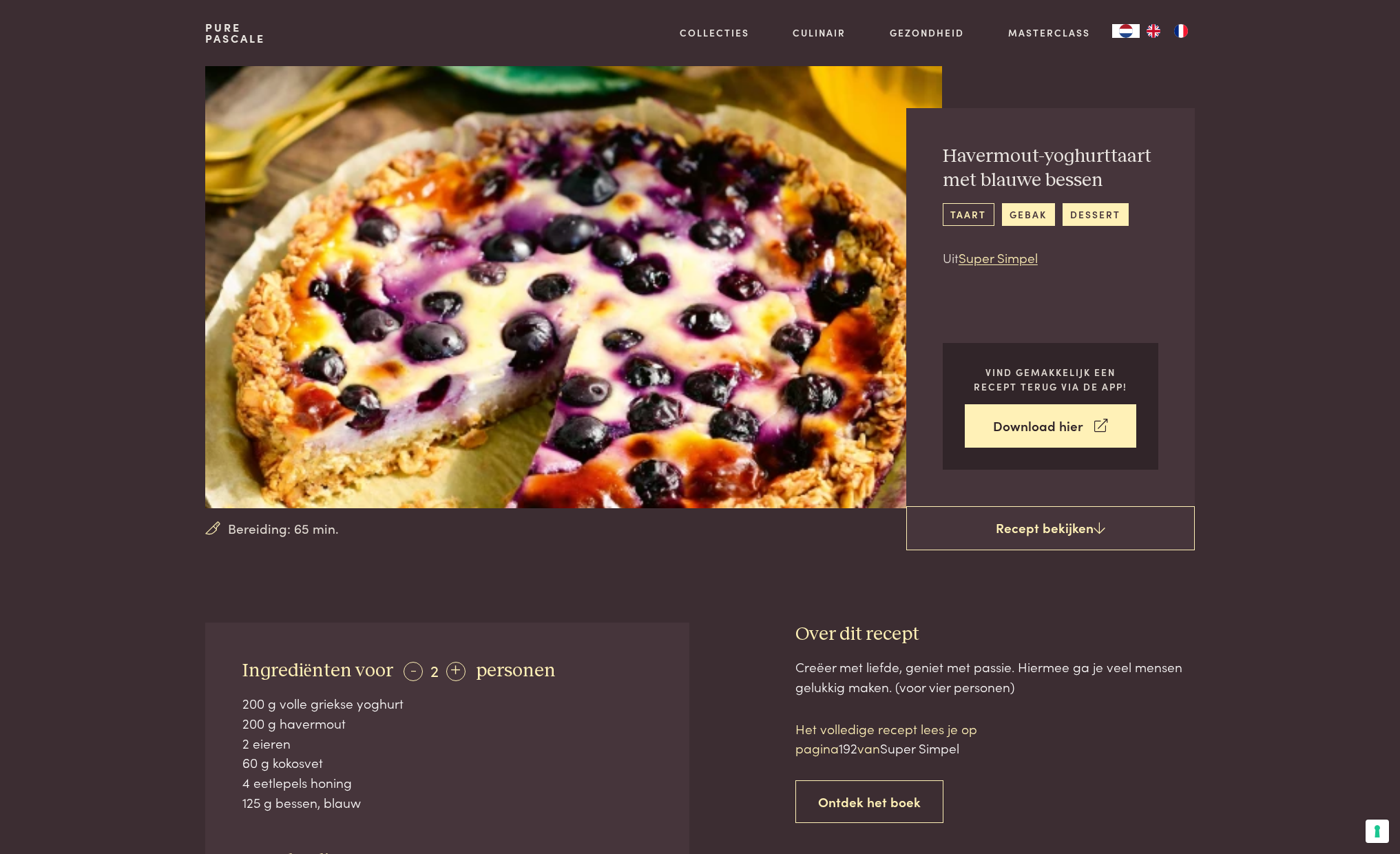
click at [969, 213] on link "taart" at bounding box center [969, 214] width 52 height 23
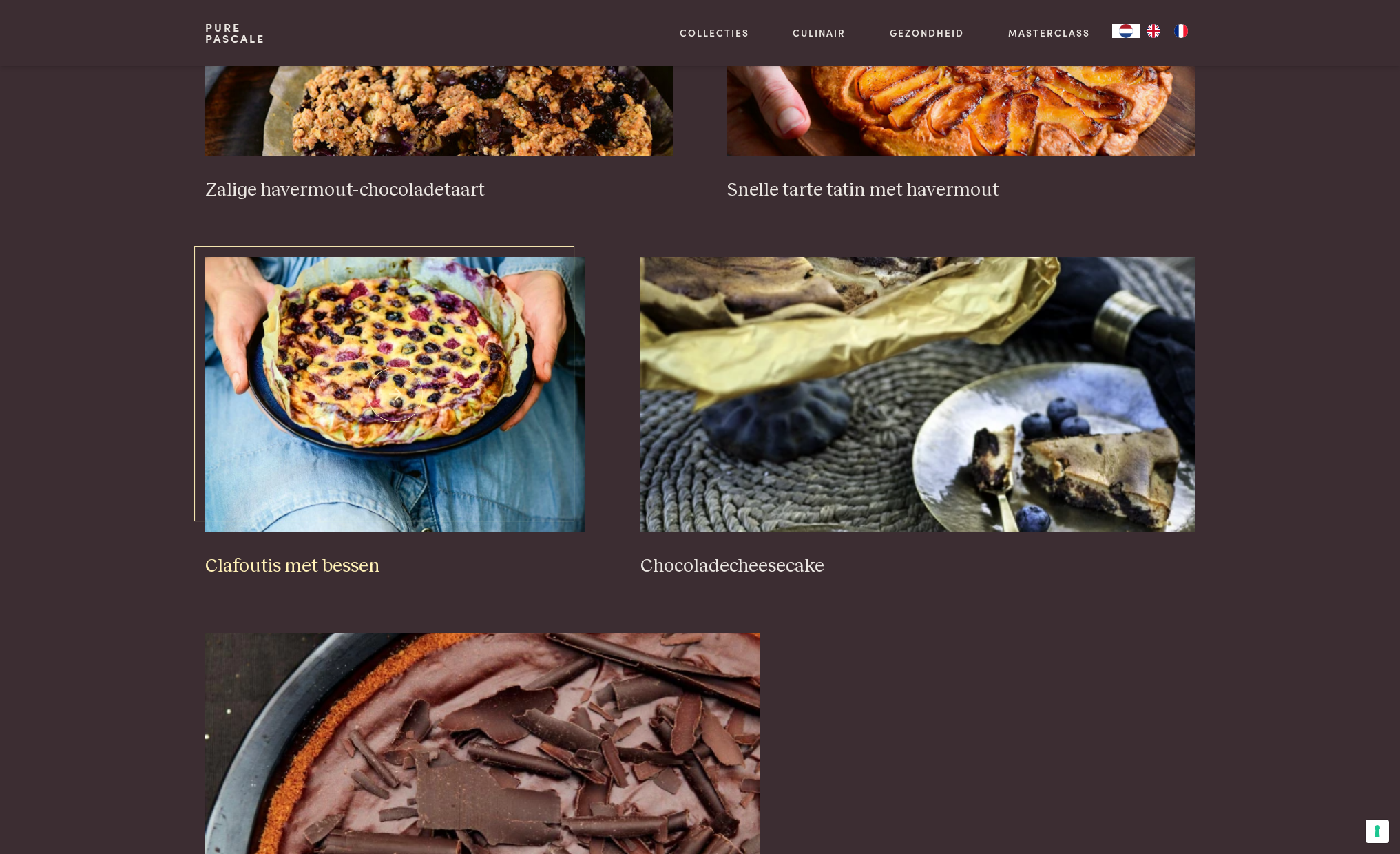
scroll to position [760, 0]
click at [400, 427] on img at bounding box center [395, 395] width 380 height 275
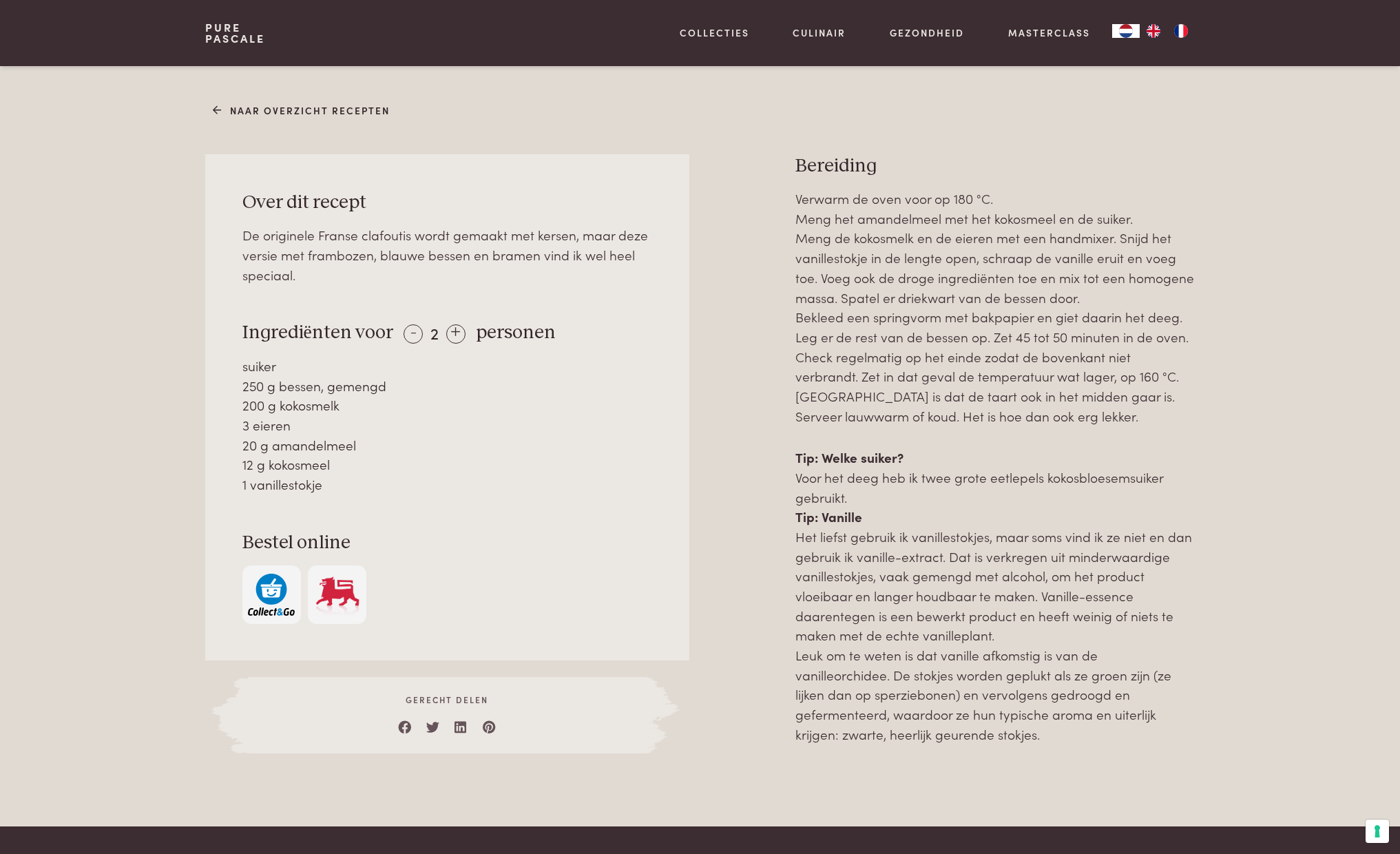
scroll to position [526, 0]
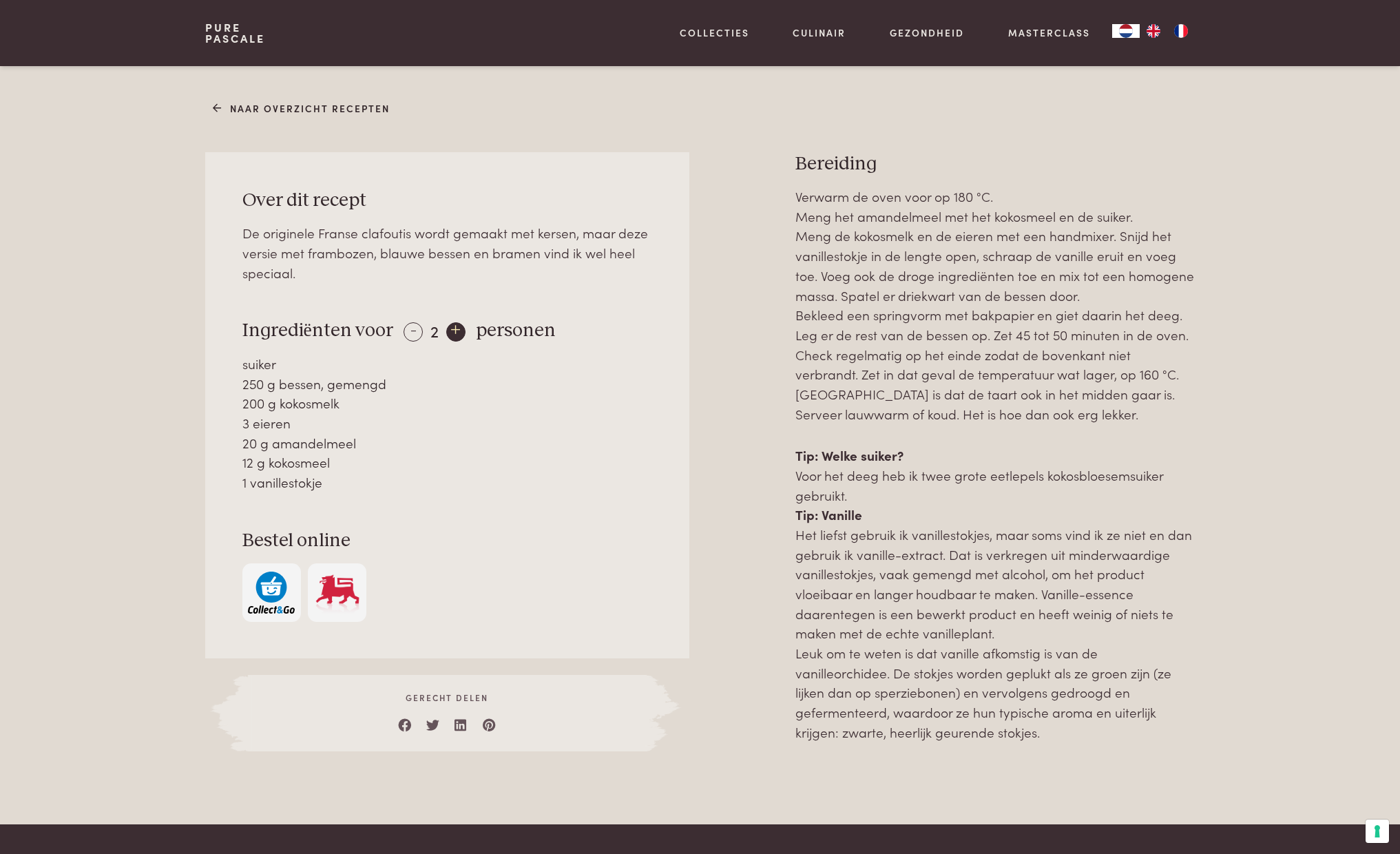
click at [451, 330] on div "+" at bounding box center [456, 332] width 19 height 19
click at [451, 330] on div "+" at bounding box center [457, 332] width 19 height 19
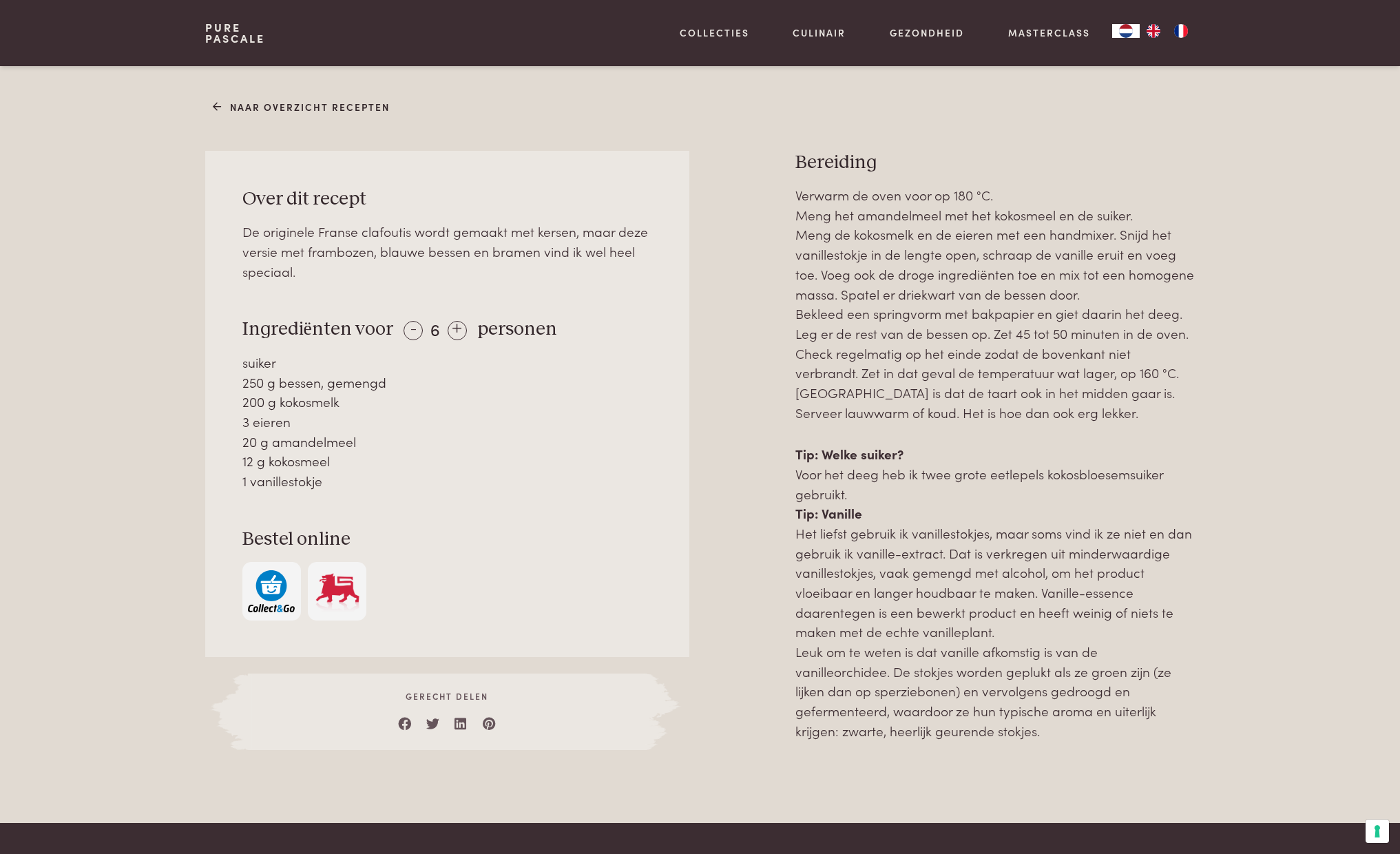
scroll to position [528, 0]
click at [490, 416] on div "3 eieren" at bounding box center [448, 421] width 410 height 20
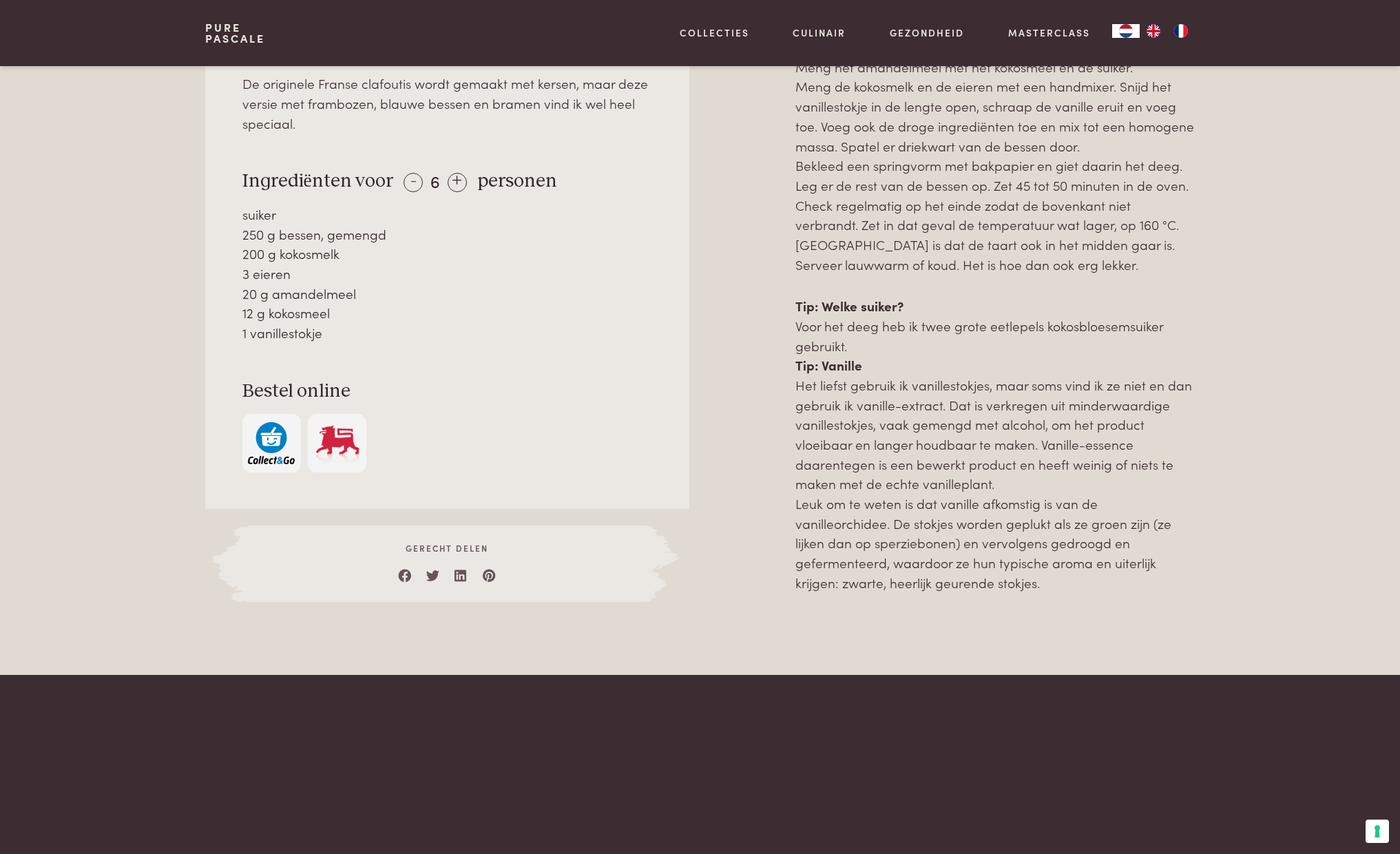
scroll to position [678, 0]
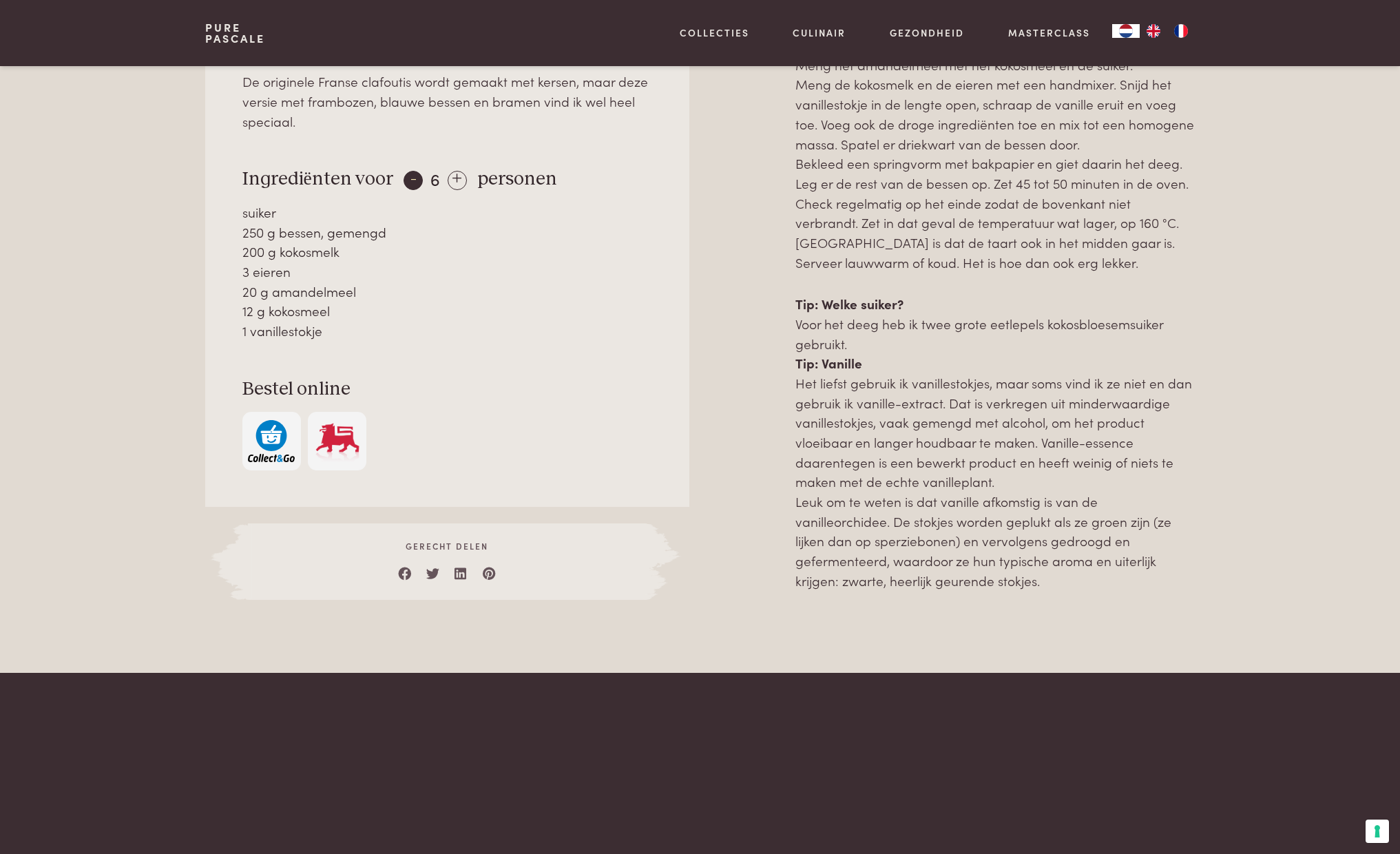
click at [413, 178] on div "-" at bounding box center [413, 180] width 19 height 19
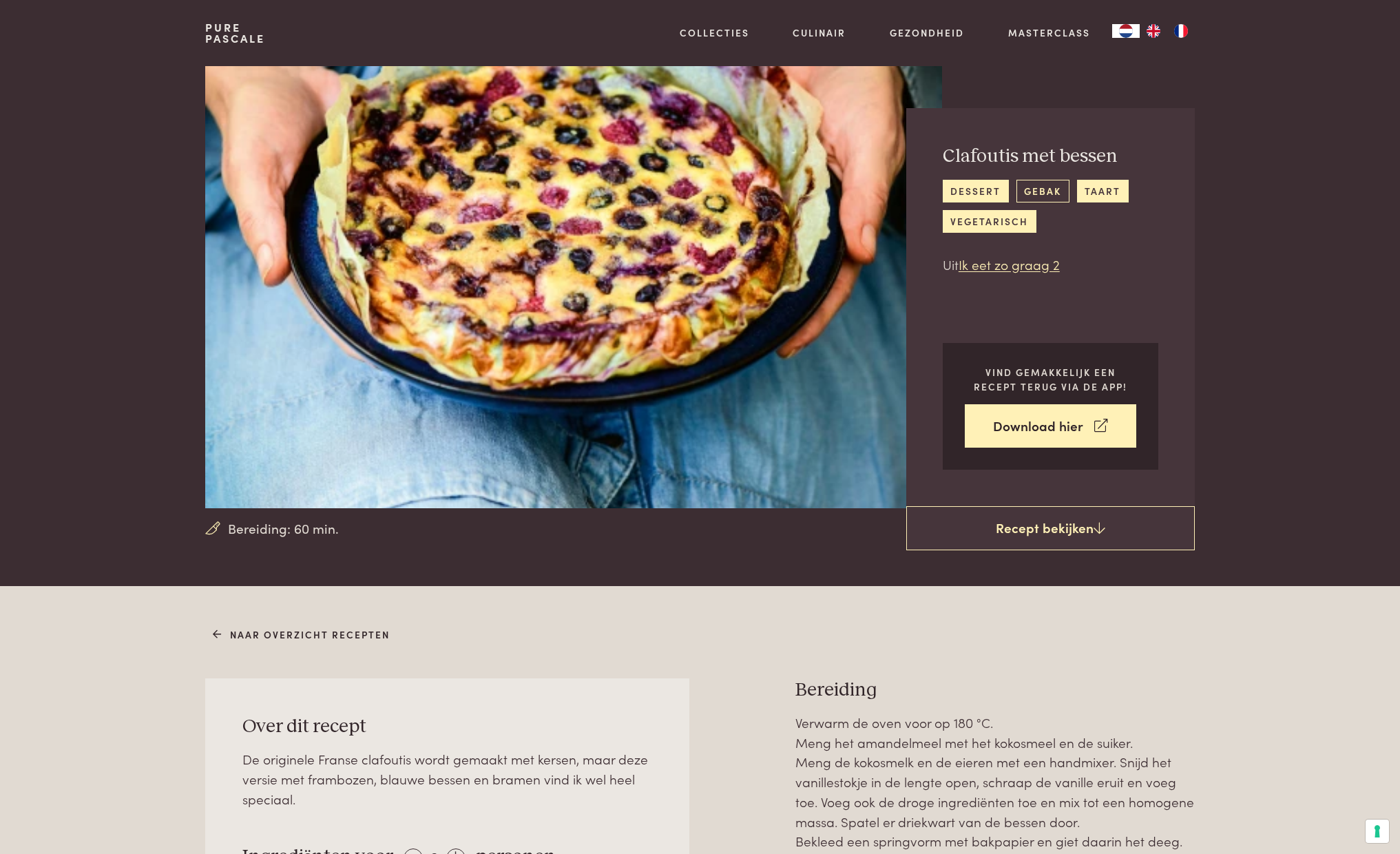
scroll to position [4, 0]
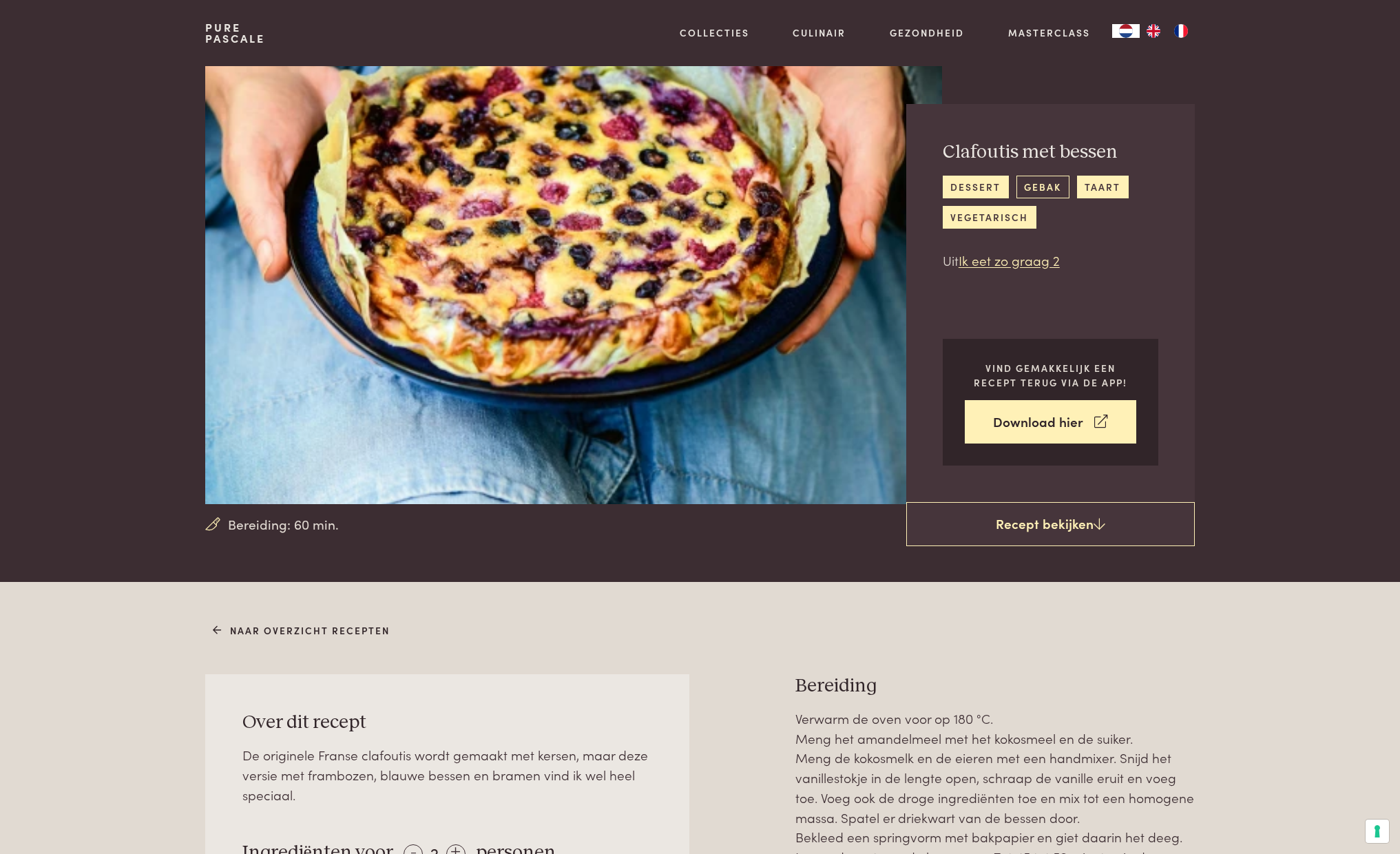
click at [1056, 188] on link "gebak" at bounding box center [1044, 187] width 53 height 23
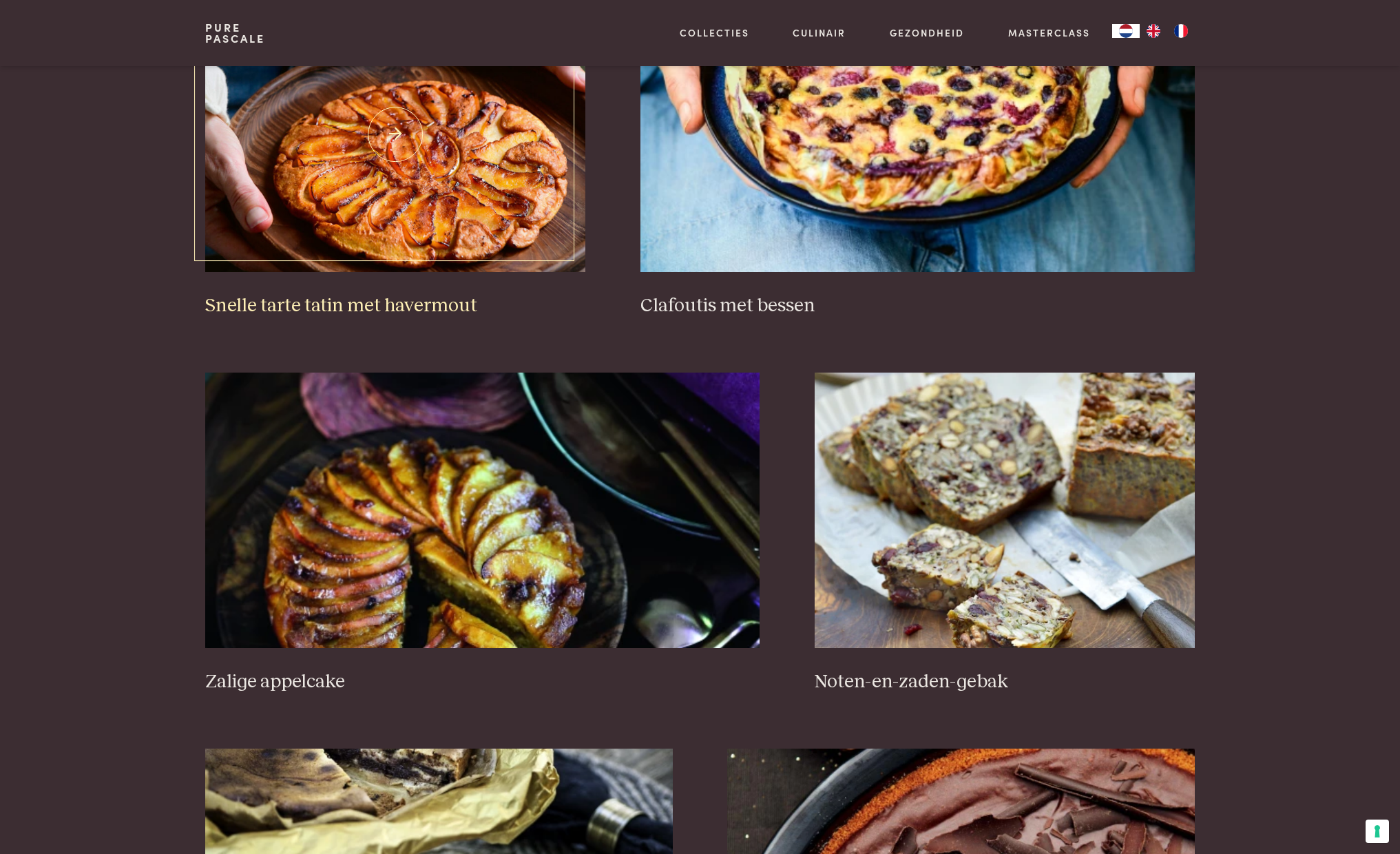
scroll to position [1025, 0]
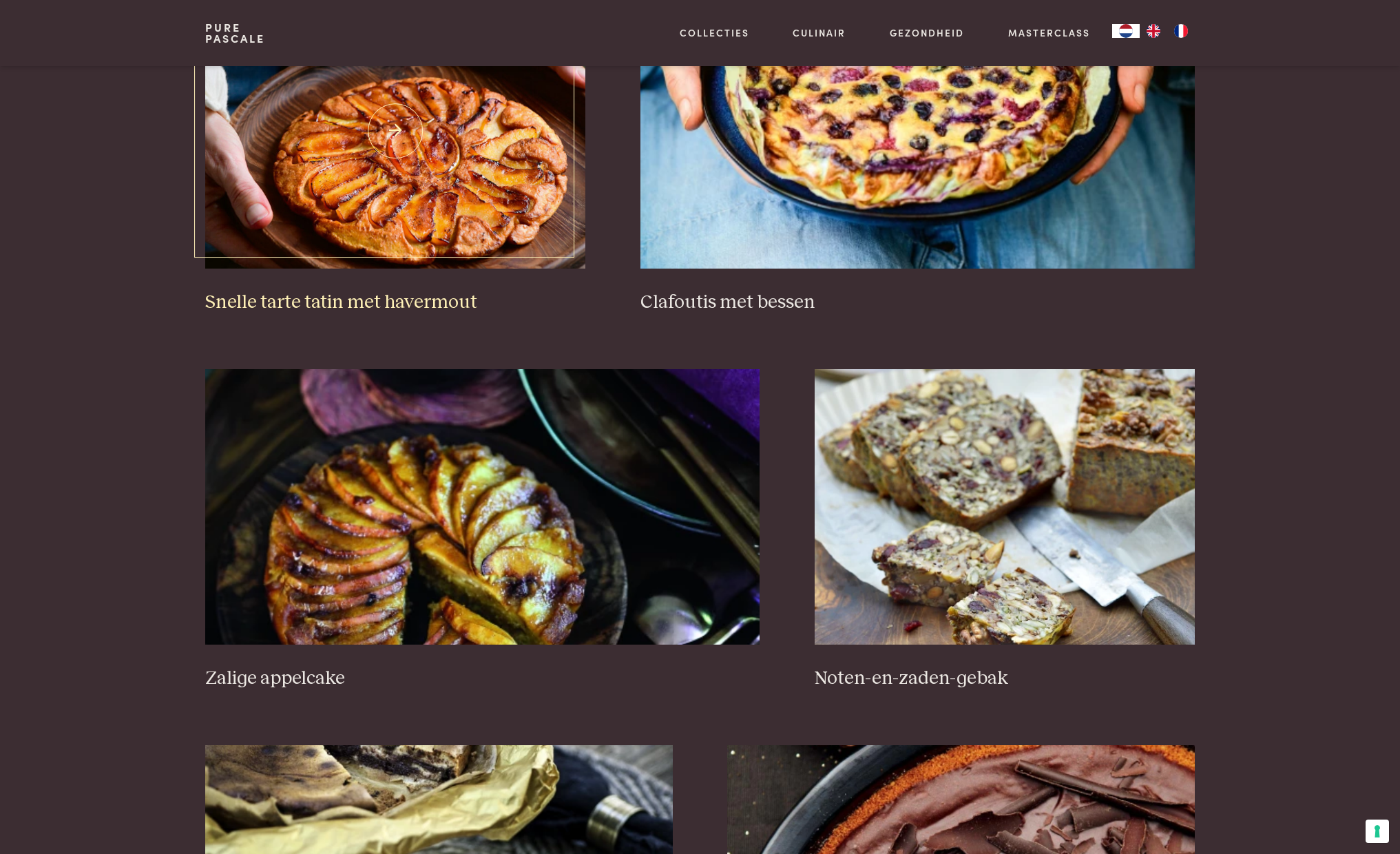
click at [449, 183] on img at bounding box center [395, 131] width 380 height 275
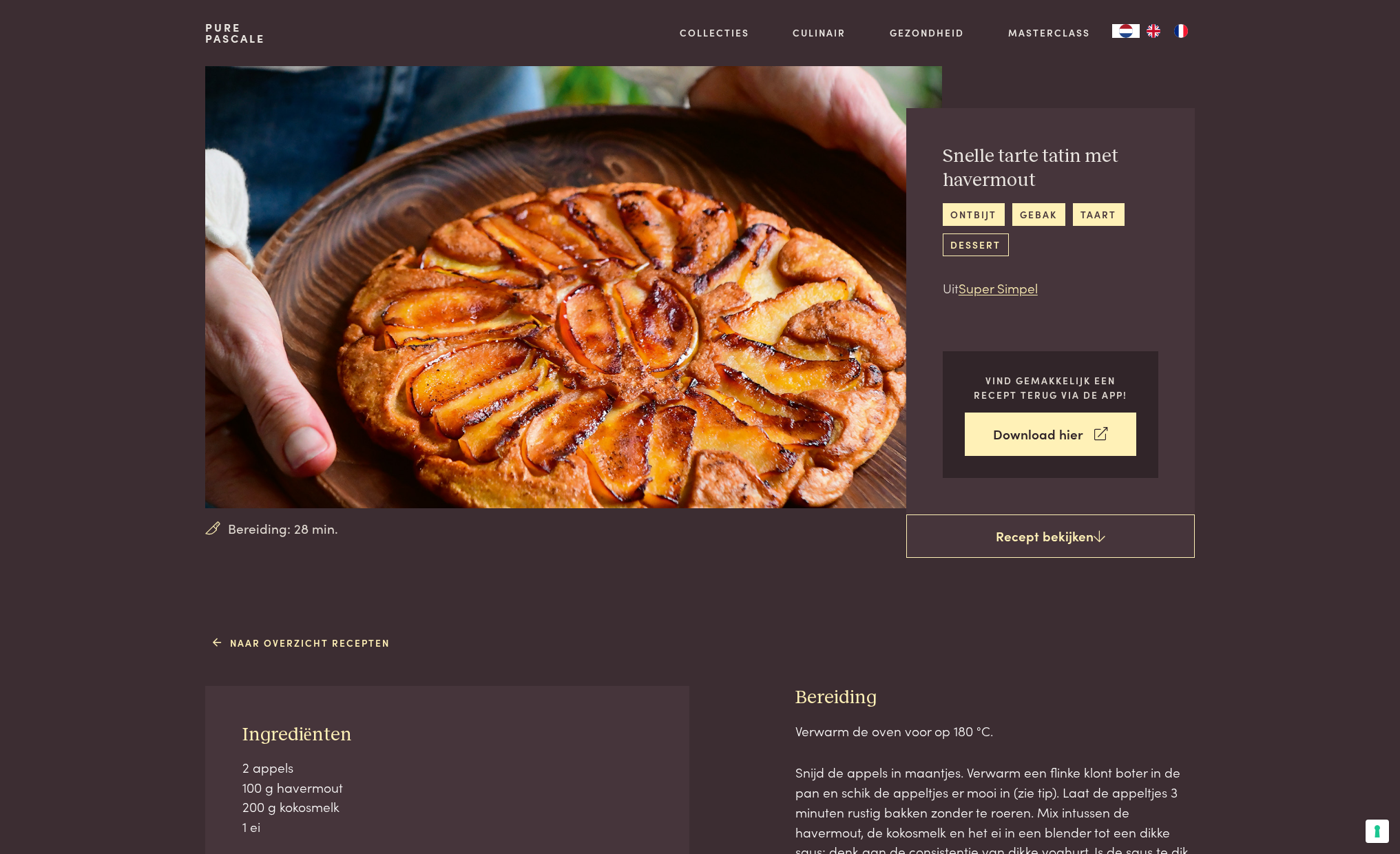
click at [969, 244] on link "dessert" at bounding box center [976, 244] width 66 height 23
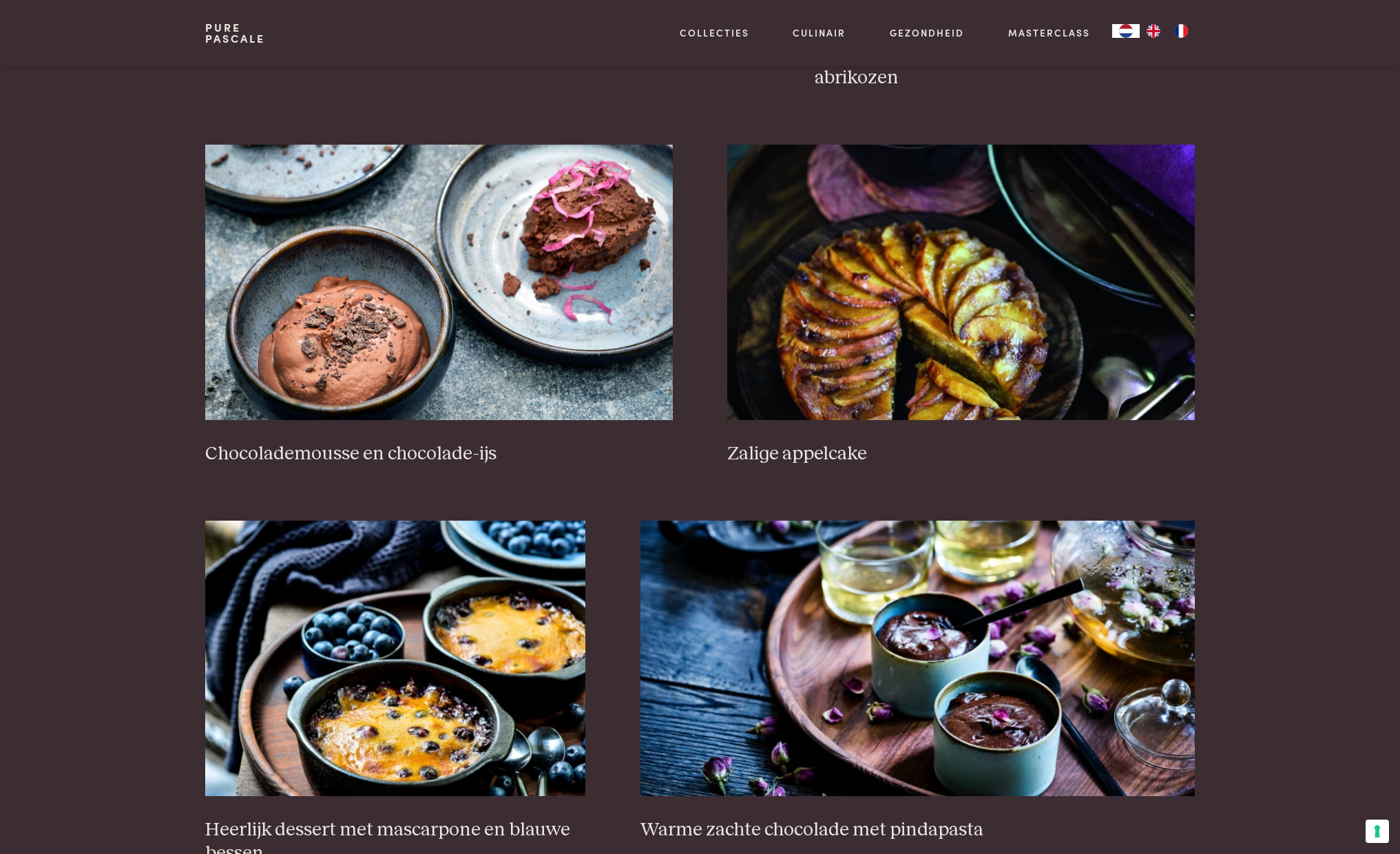
scroll to position [1651, 0]
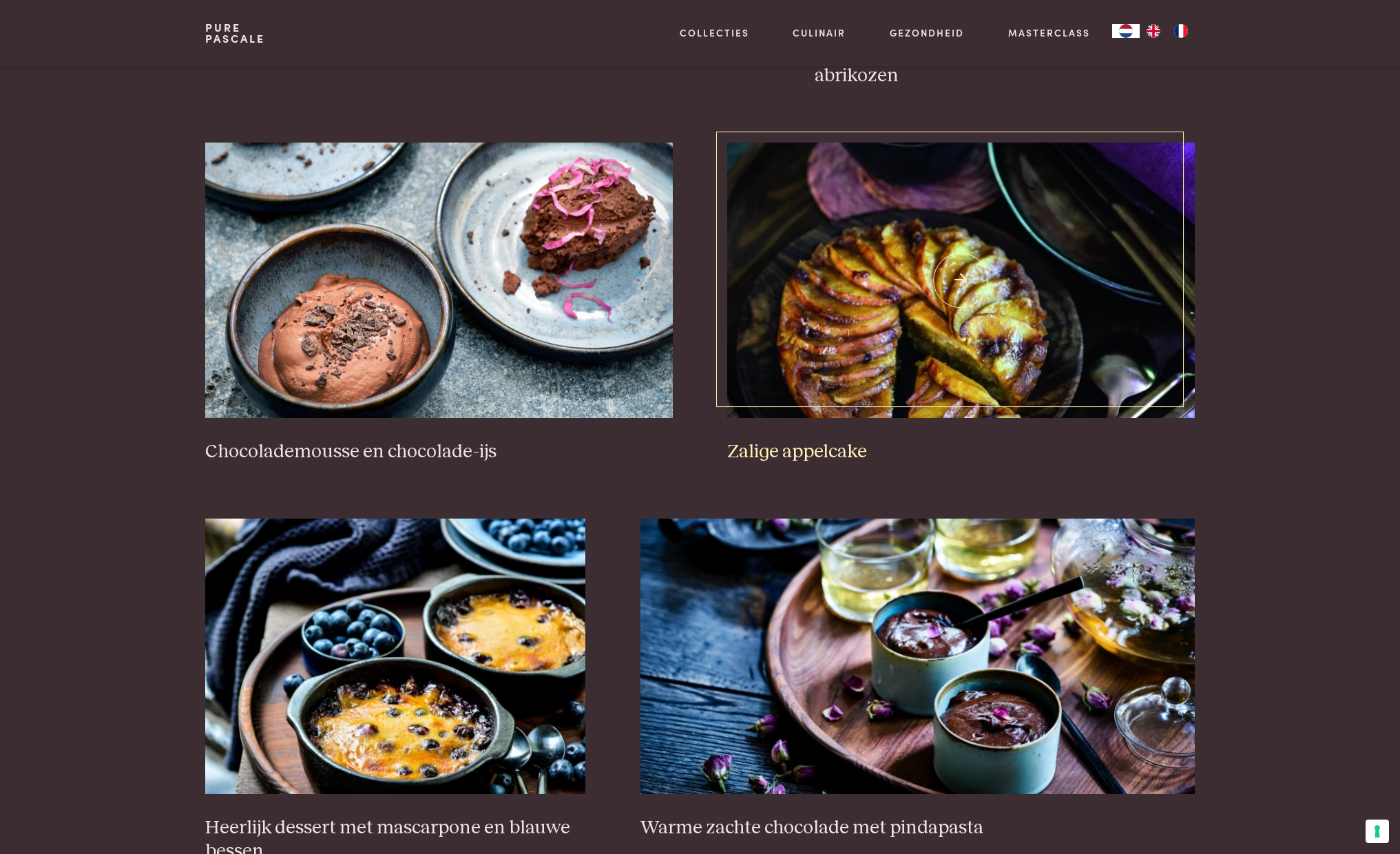
click at [954, 334] on img at bounding box center [961, 280] width 467 height 275
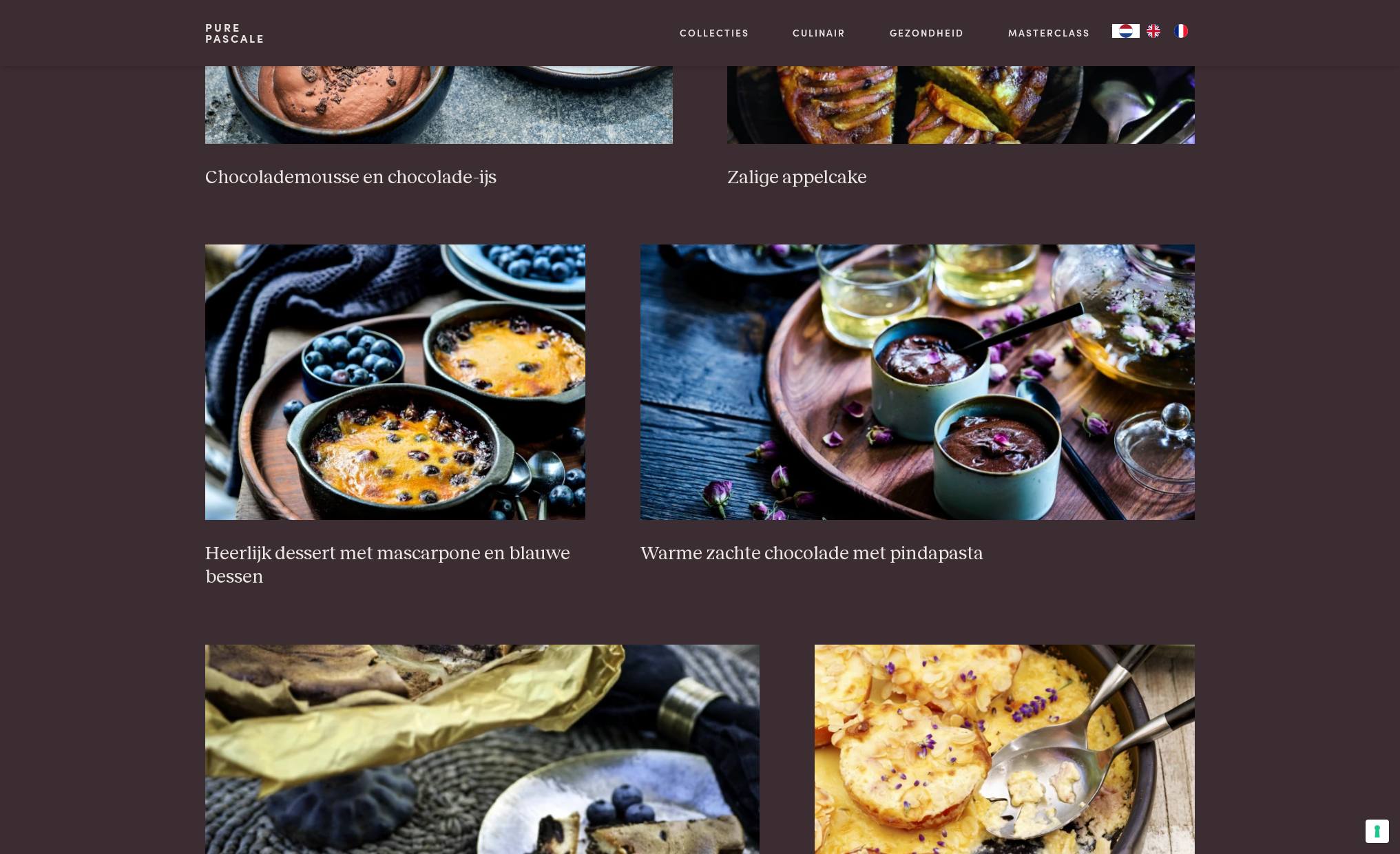
scroll to position [1929, 0]
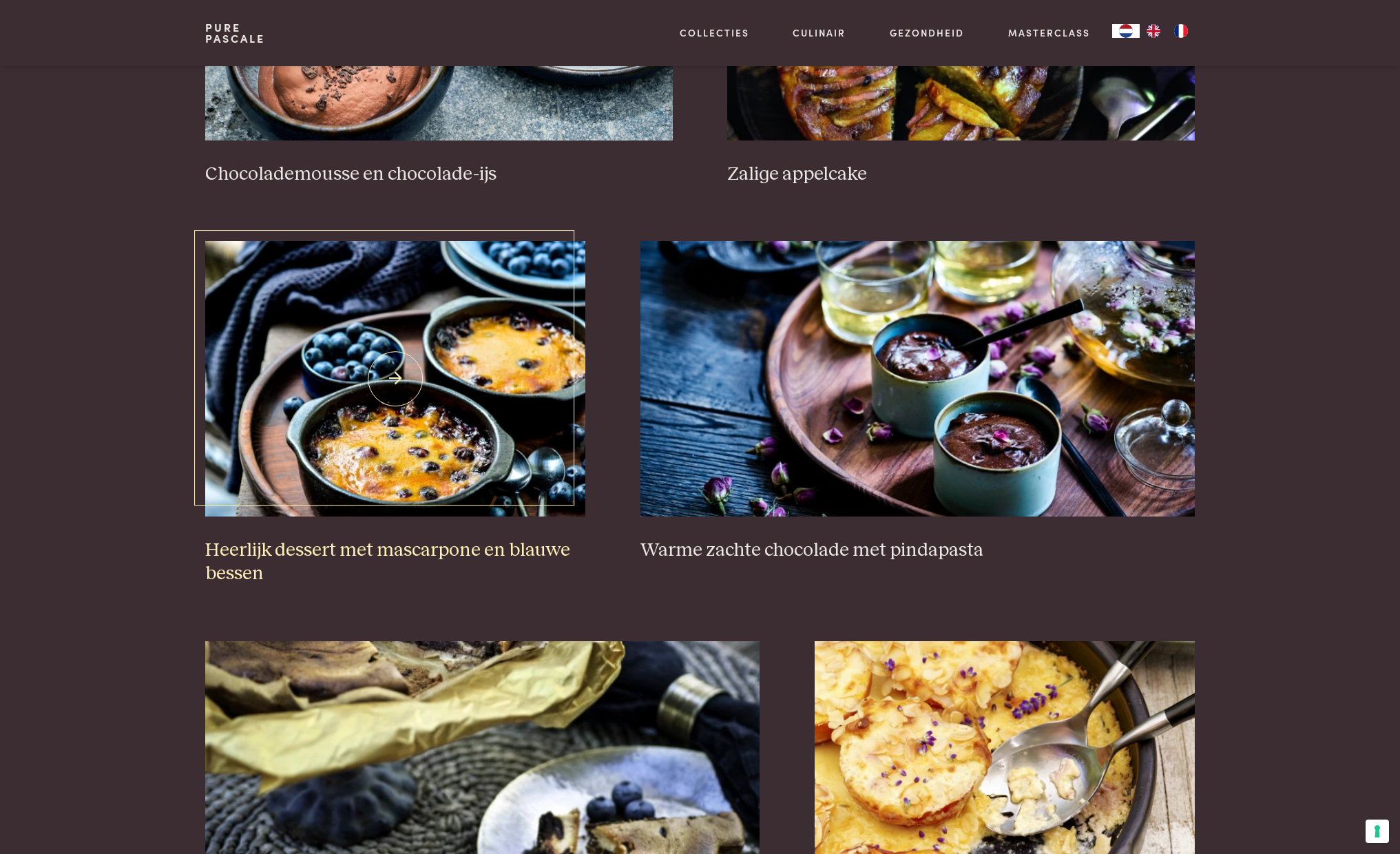
click at [455, 410] on img at bounding box center [395, 379] width 380 height 275
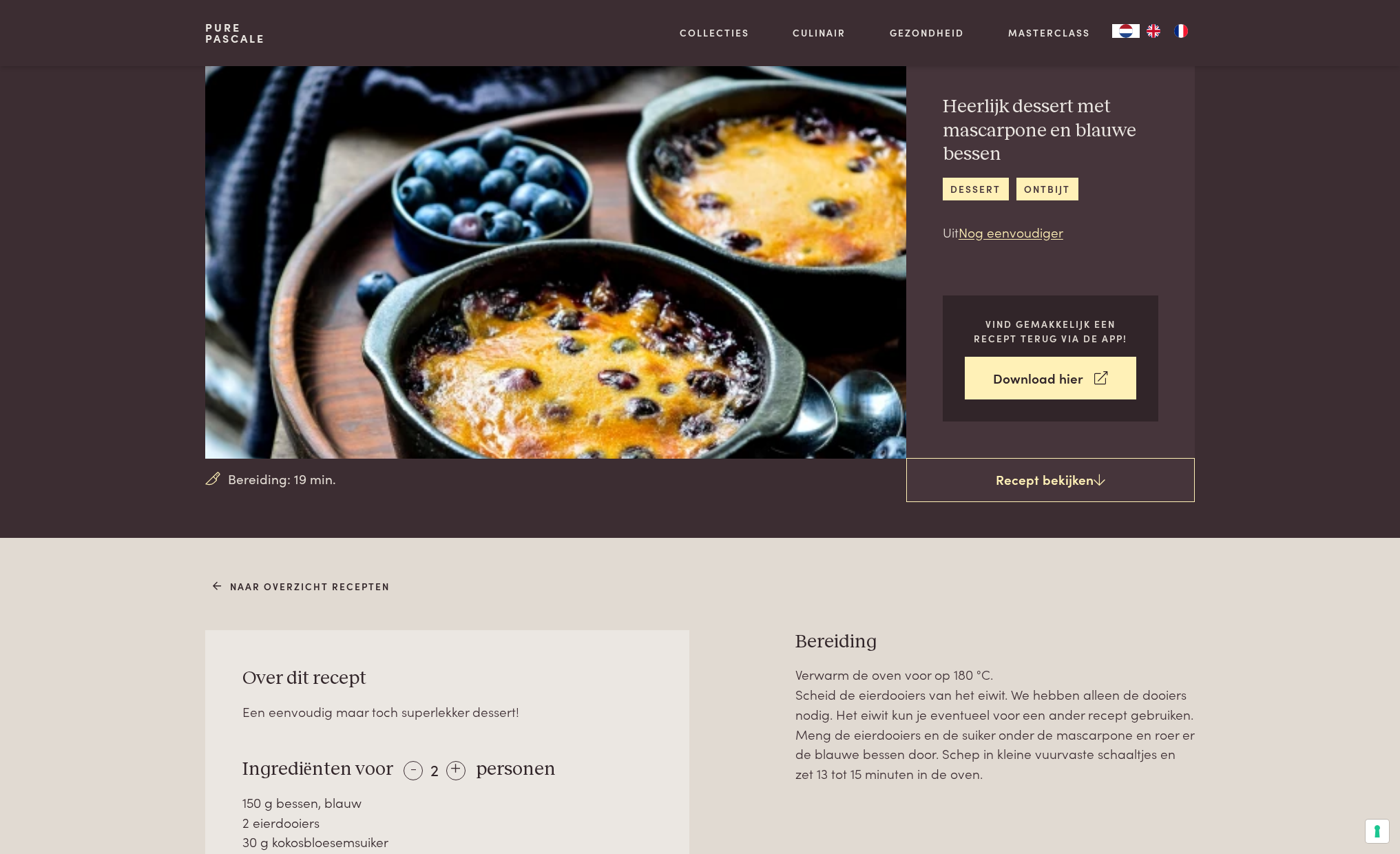
scroll to position [47, 0]
